Goal: Check status: Check status

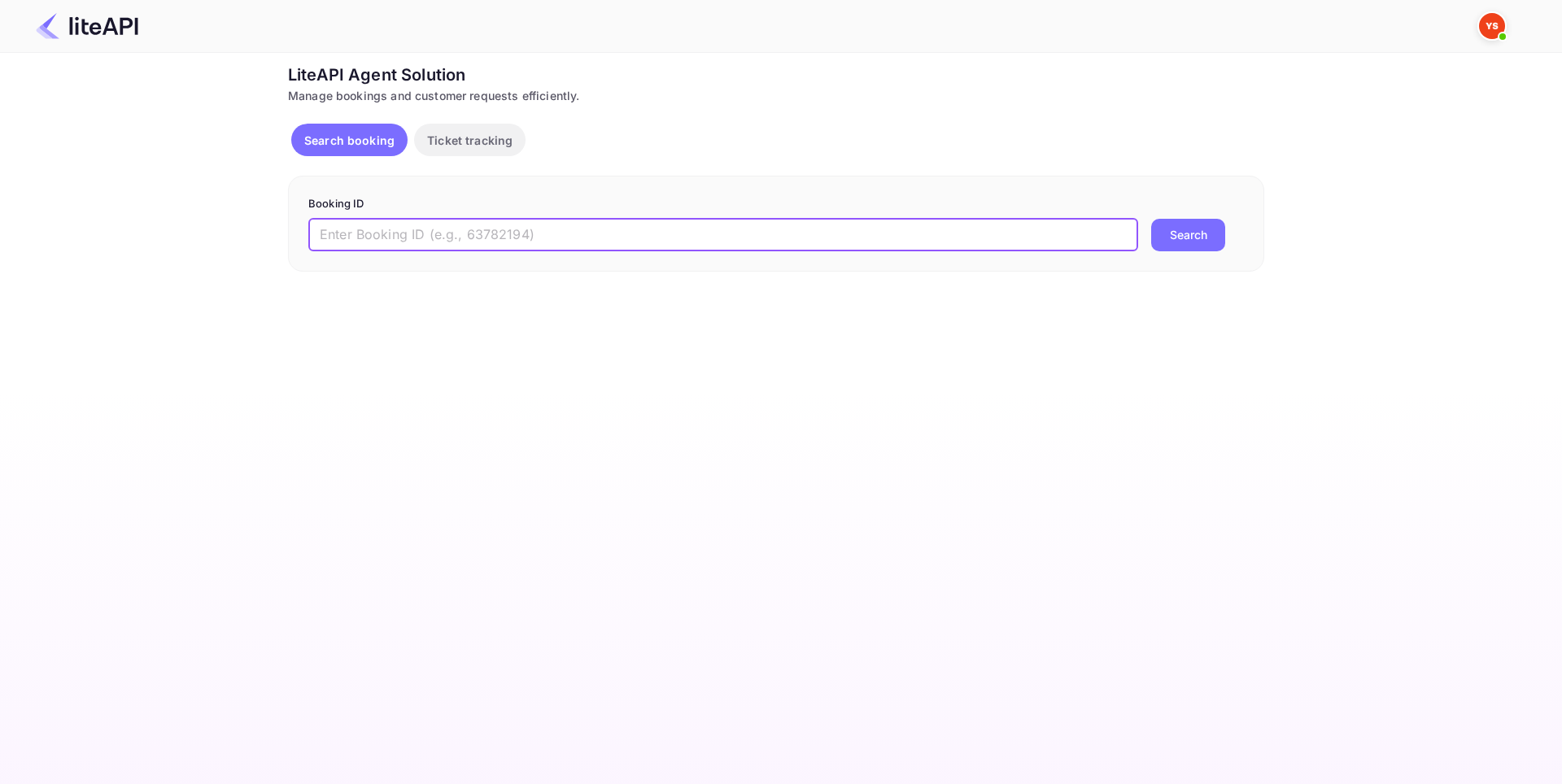
click at [459, 229] on input "text" at bounding box center [723, 235] width 830 height 33
paste input "9049772"
type input "9049772"
click at [1206, 248] on button "Search" at bounding box center [1187, 235] width 74 height 33
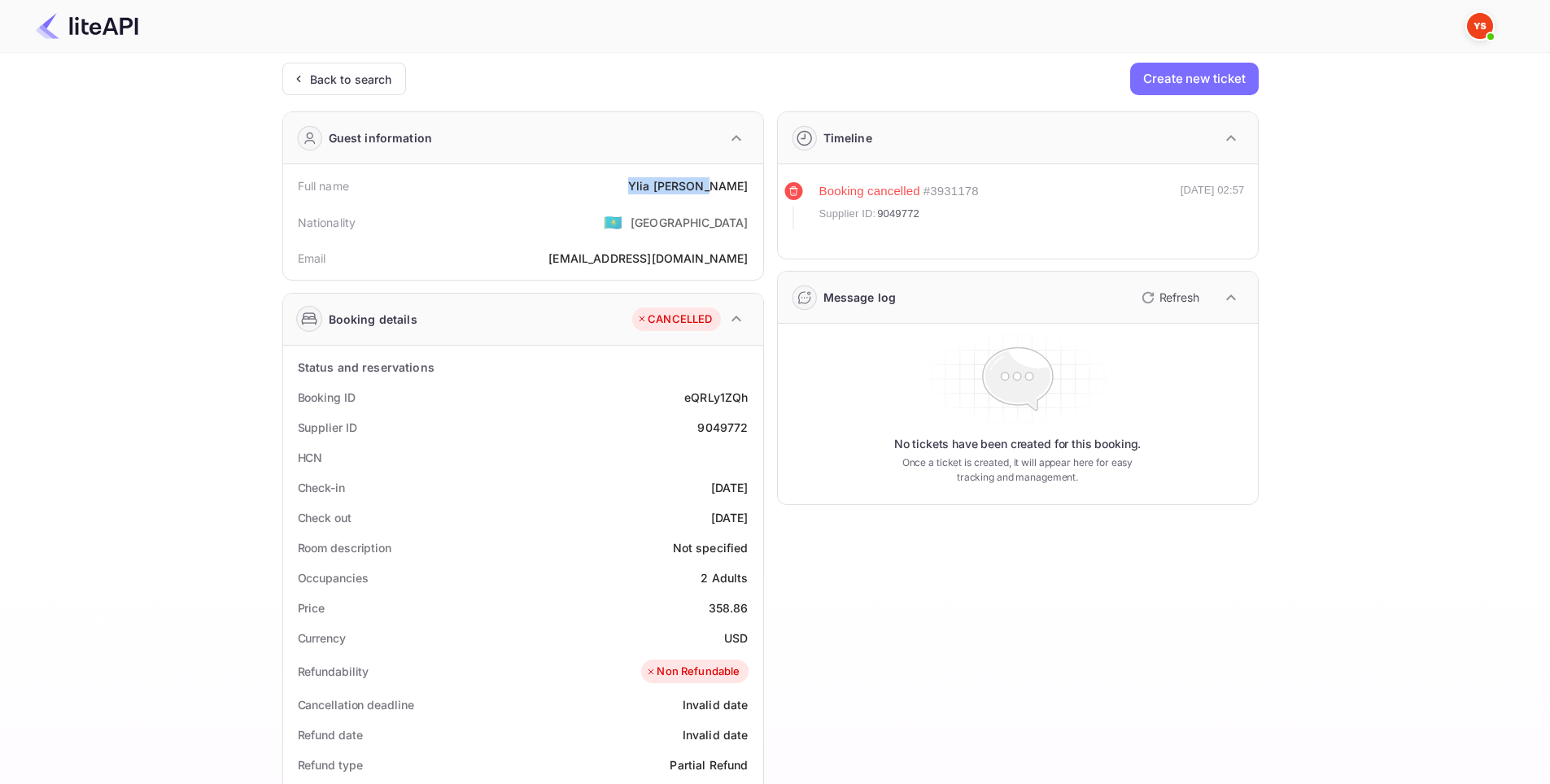
drag, startPoint x: 664, startPoint y: 187, endPoint x: 751, endPoint y: 183, distance: 87.1
click at [751, 183] on div "Full name [PERSON_NAME]" at bounding box center [523, 185] width 467 height 30
copy div "[PERSON_NAME]"
drag, startPoint x: 692, startPoint y: 397, endPoint x: 746, endPoint y: 401, distance: 54.1
click at [746, 401] on div "Booking ID eQRLy1ZQh" at bounding box center [523, 397] width 467 height 30
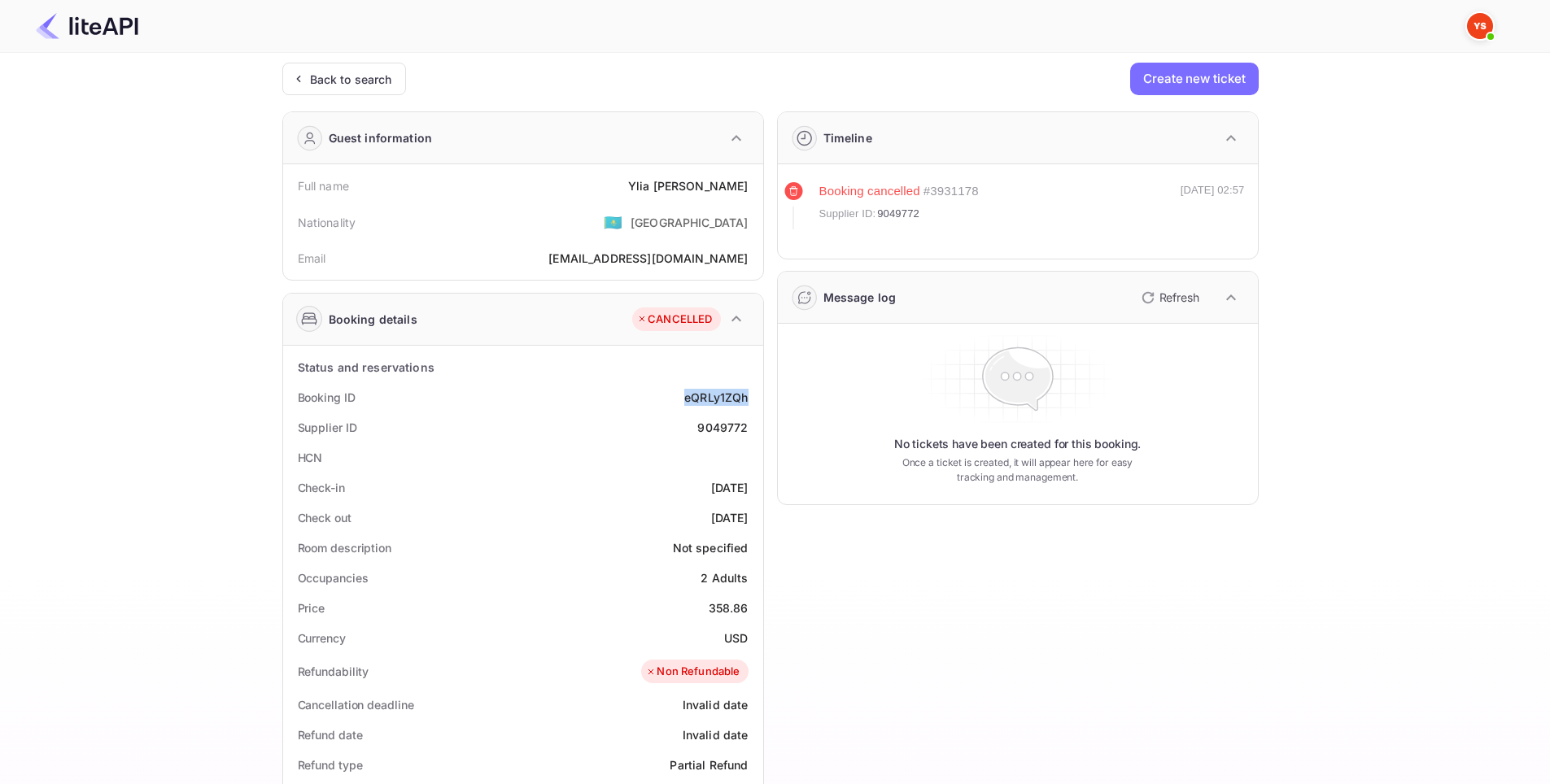
copy div "eQRLy1ZQh"
drag, startPoint x: 663, startPoint y: 482, endPoint x: 759, endPoint y: 490, distance: 96.3
click at [759, 490] on div "Status and reservations Booking ID eQRLy1ZQh Supplier ID 9049772 HCN Check-in […" at bounding box center [523, 748] width 480 height 807
copy div "[DATE]"
drag, startPoint x: 682, startPoint y: 514, endPoint x: 759, endPoint y: 507, distance: 77.3
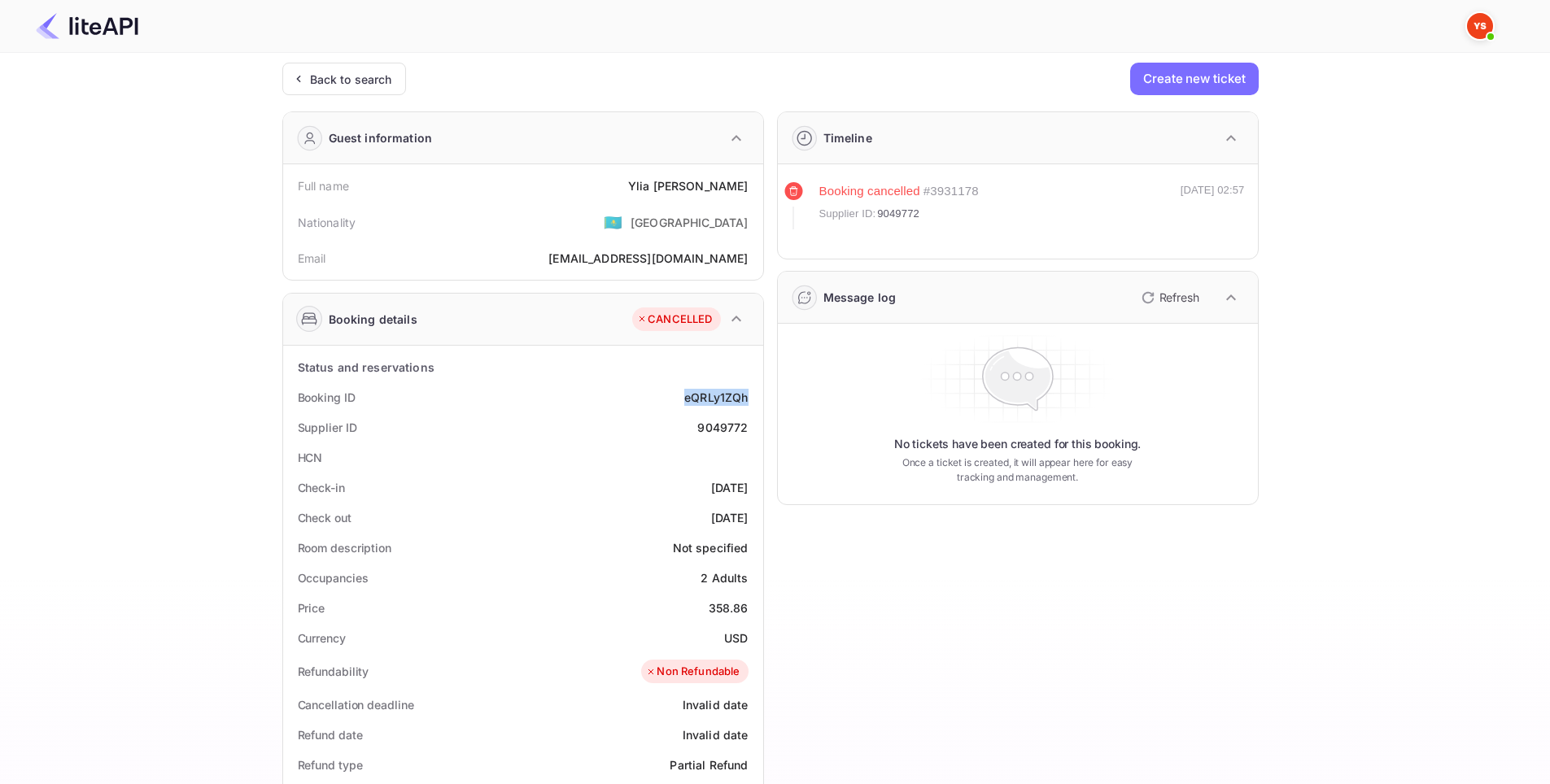
click at [759, 507] on div "Status and reservations Booking ID eQRLy1ZQh Supplier ID 9049772 HCN Check-in […" at bounding box center [523, 748] width 480 height 807
copy div "[DATE]"
